Goal: Use online tool/utility: Utilize a website feature to perform a specific function

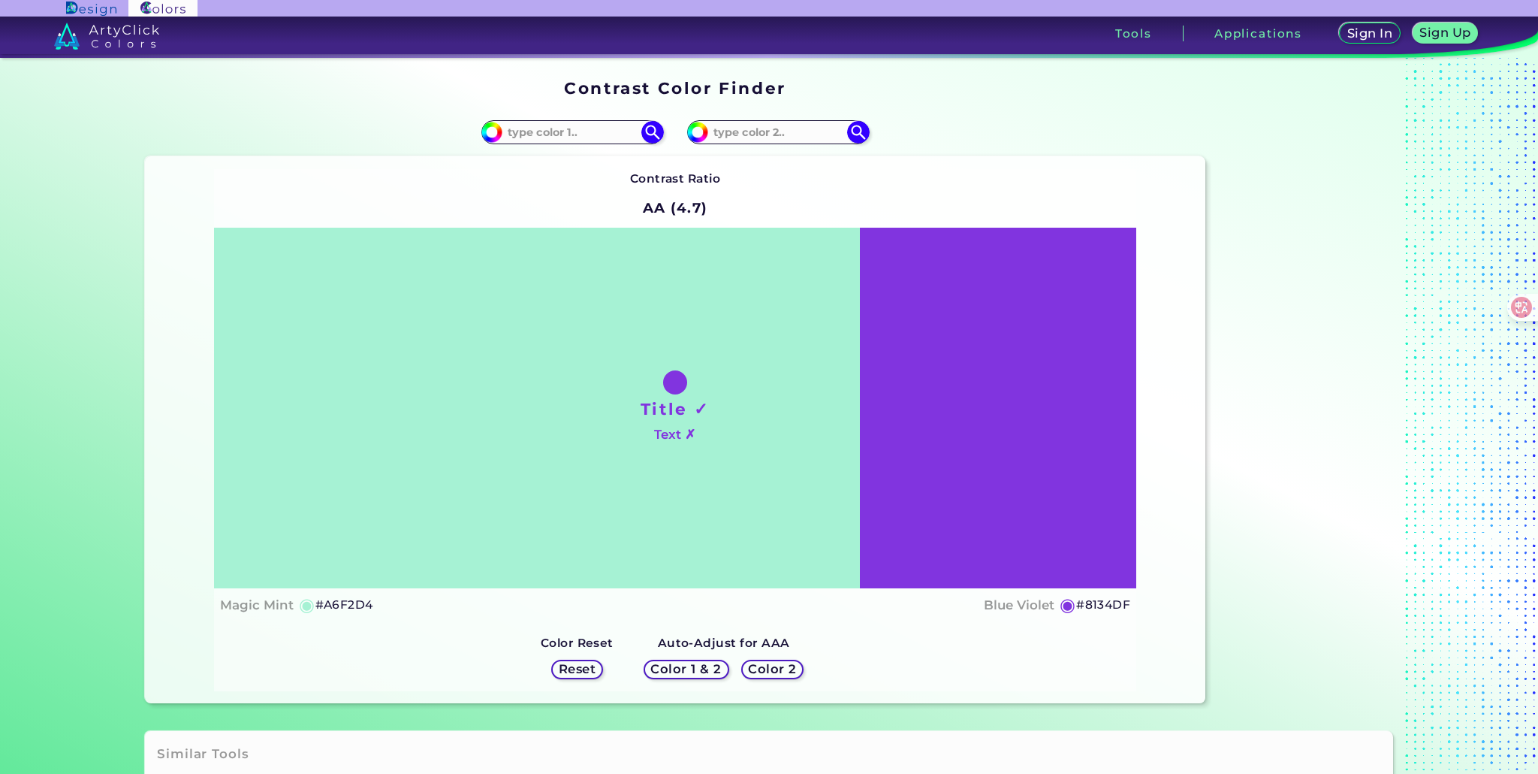
click at [569, 138] on input at bounding box center [572, 132] width 140 height 20
type input "fdeda1"
type input "#fdeda1"
type input "#FDEDA1"
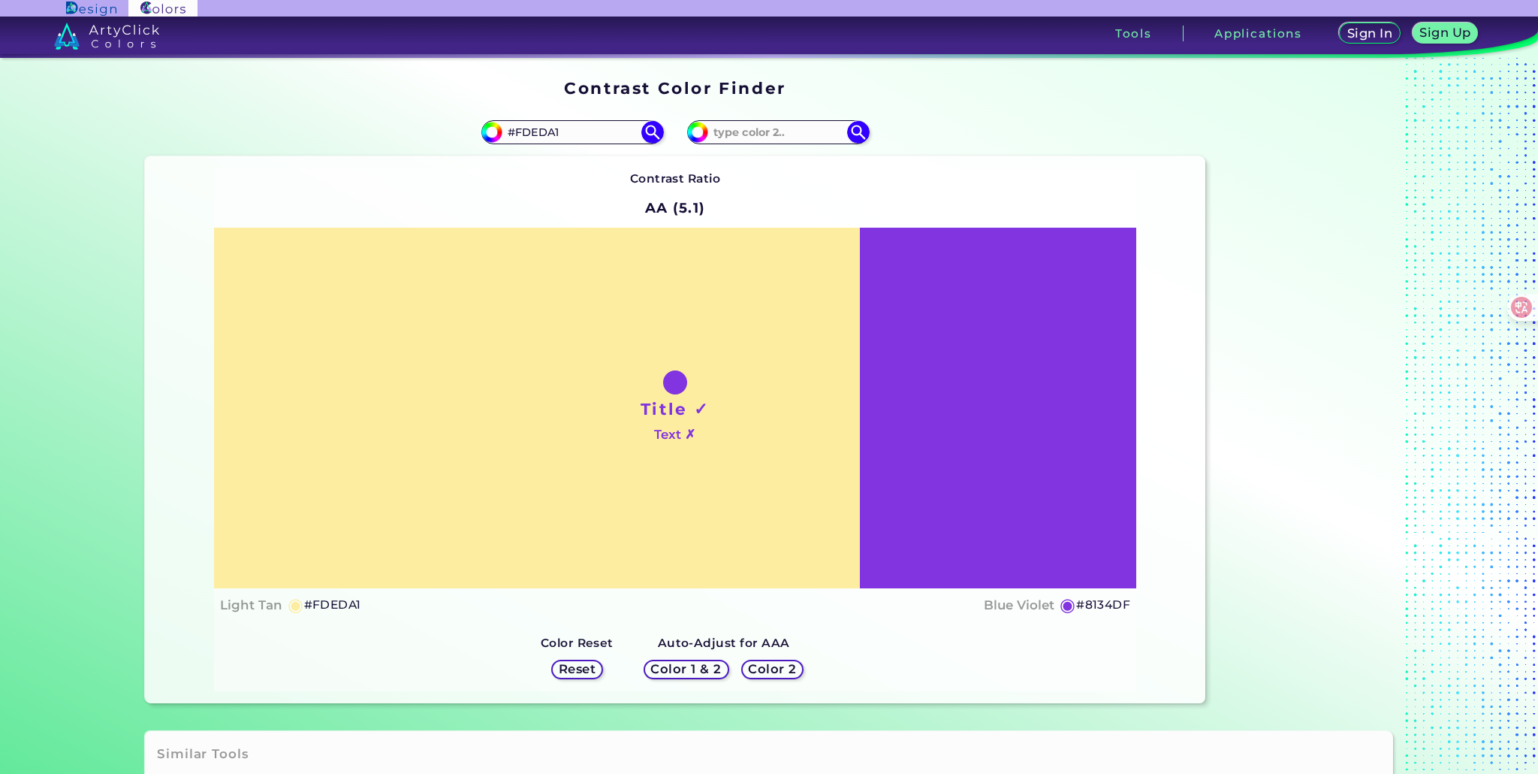
drag, startPoint x: 569, startPoint y: 131, endPoint x: 335, endPoint y: 131, distance: 233.6
click at [335, 131] on div "#fdeda1 #FDEDA1" at bounding box center [410, 132] width 530 height 48
type input "#FDEDA1"
click at [765, 668] on h5 "Color 2" at bounding box center [772, 668] width 44 height 11
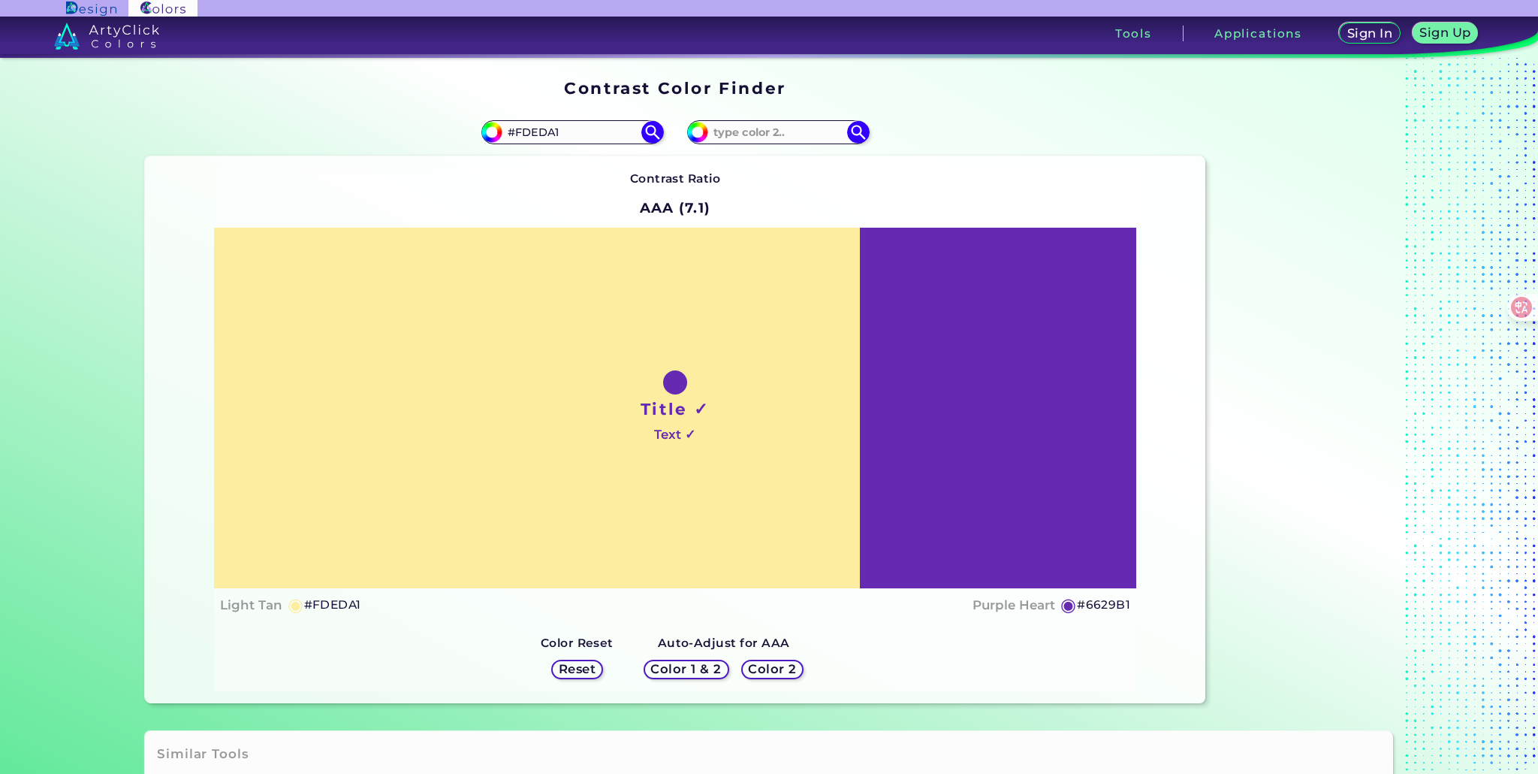
click at [765, 668] on h5 "Color 2" at bounding box center [772, 668] width 44 height 11
click at [765, 668] on h5 "Color 2" at bounding box center [772, 669] width 47 height 12
click at [765, 668] on h5 "Color 2" at bounding box center [772, 668] width 44 height 11
click at [1087, 606] on h5 "#6629B1" at bounding box center [1103, 605] width 53 height 20
click at [1102, 606] on h5 "#6629B1" at bounding box center [1103, 605] width 53 height 20
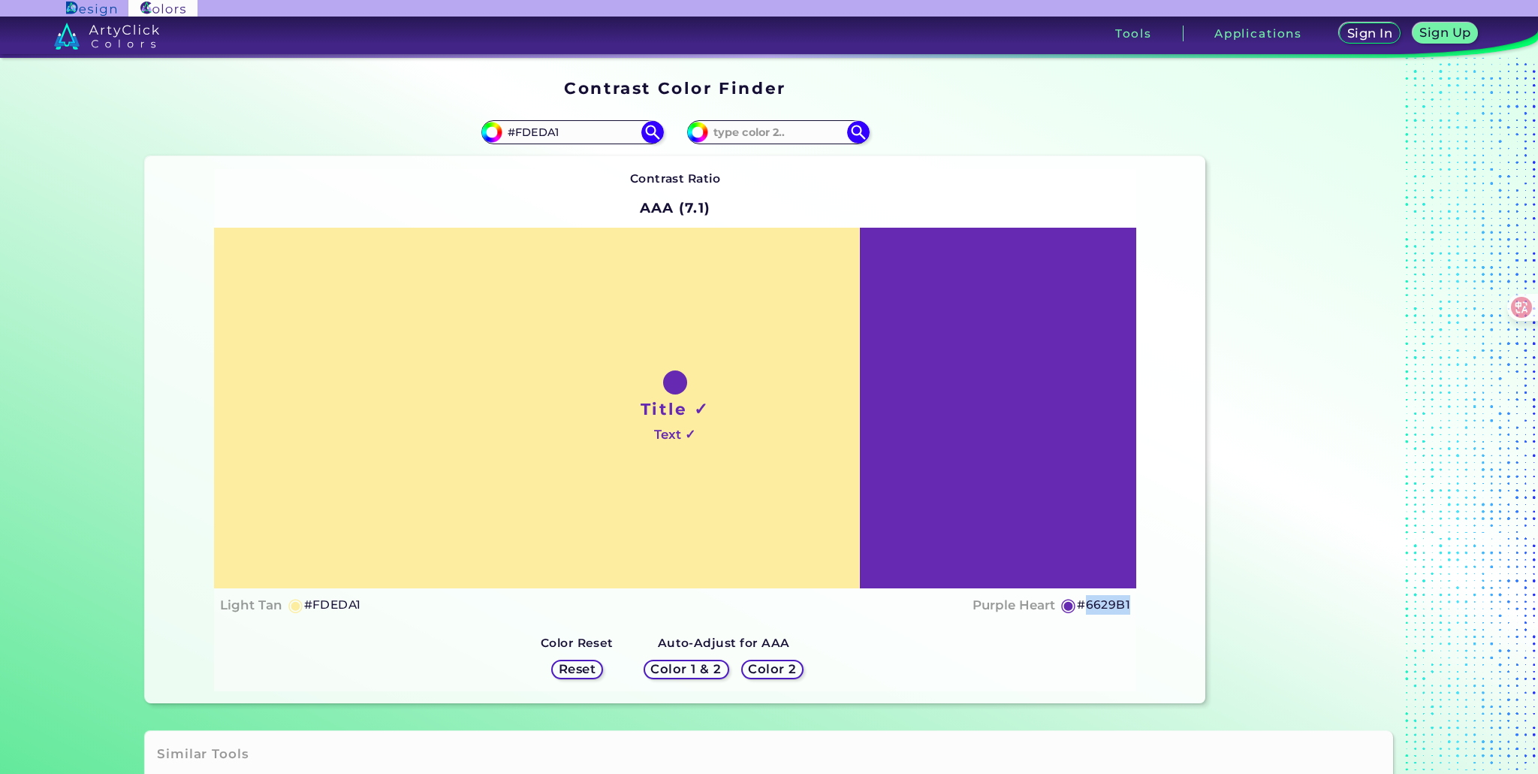
drag, startPoint x: 1133, startPoint y: 602, endPoint x: 1086, endPoint y: 609, distance: 47.2
click at [1086, 609] on div "Title ✓ Text ✓ Light Tan ◉ #FDEDA1 Purple Heart ◉ #6629B1" at bounding box center [675, 425] width 923 height 394
copy h5 "6629B1"
drag, startPoint x: 574, startPoint y: 129, endPoint x: 512, endPoint y: 144, distance: 63.4
click at [512, 144] on div "#fdeda1 #FDEDA1" at bounding box center [410, 132] width 530 height 48
